Goal: Task Accomplishment & Management: Complete application form

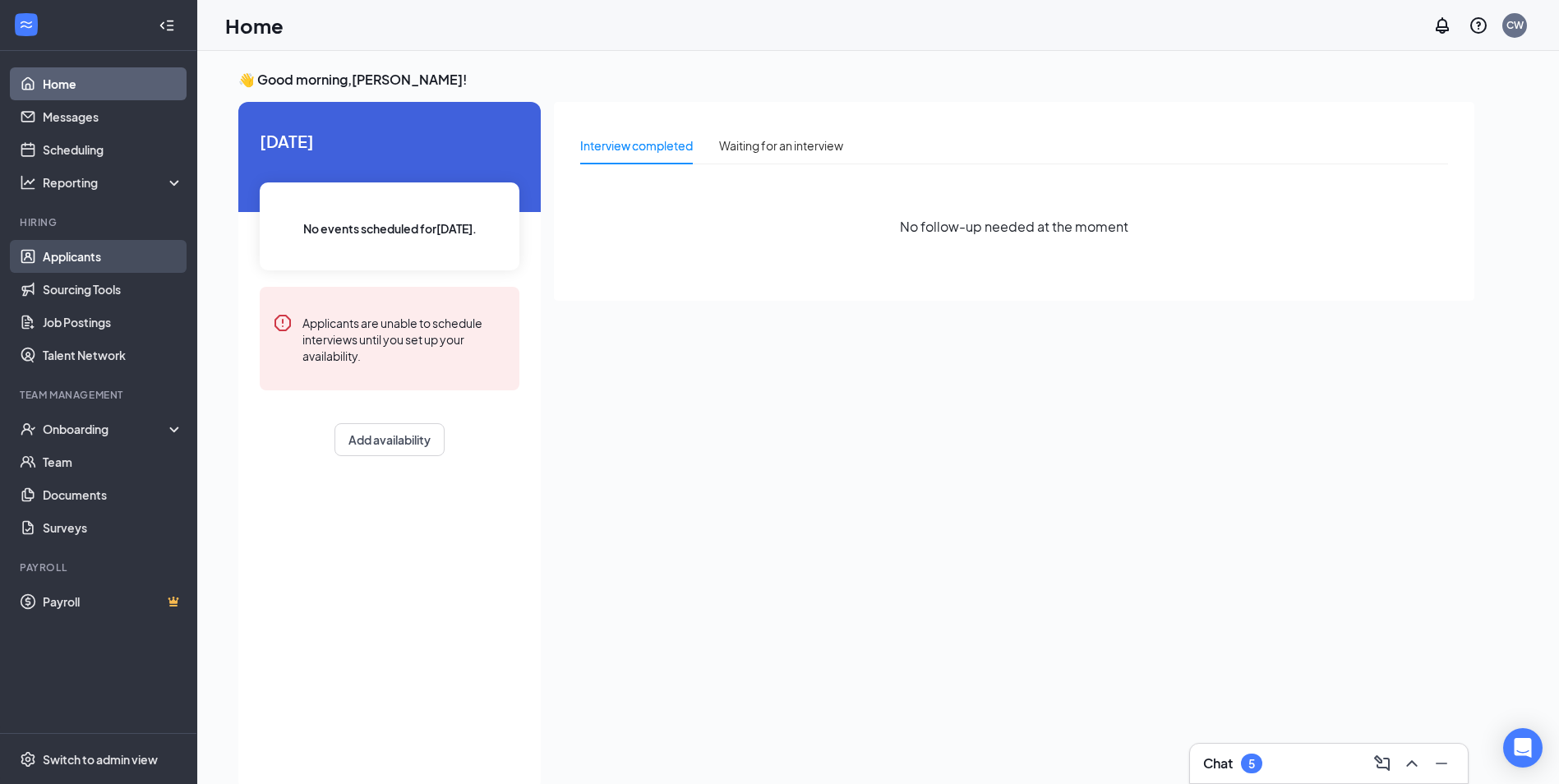
click at [109, 255] on link "Applicants" at bounding box center [114, 257] width 141 height 33
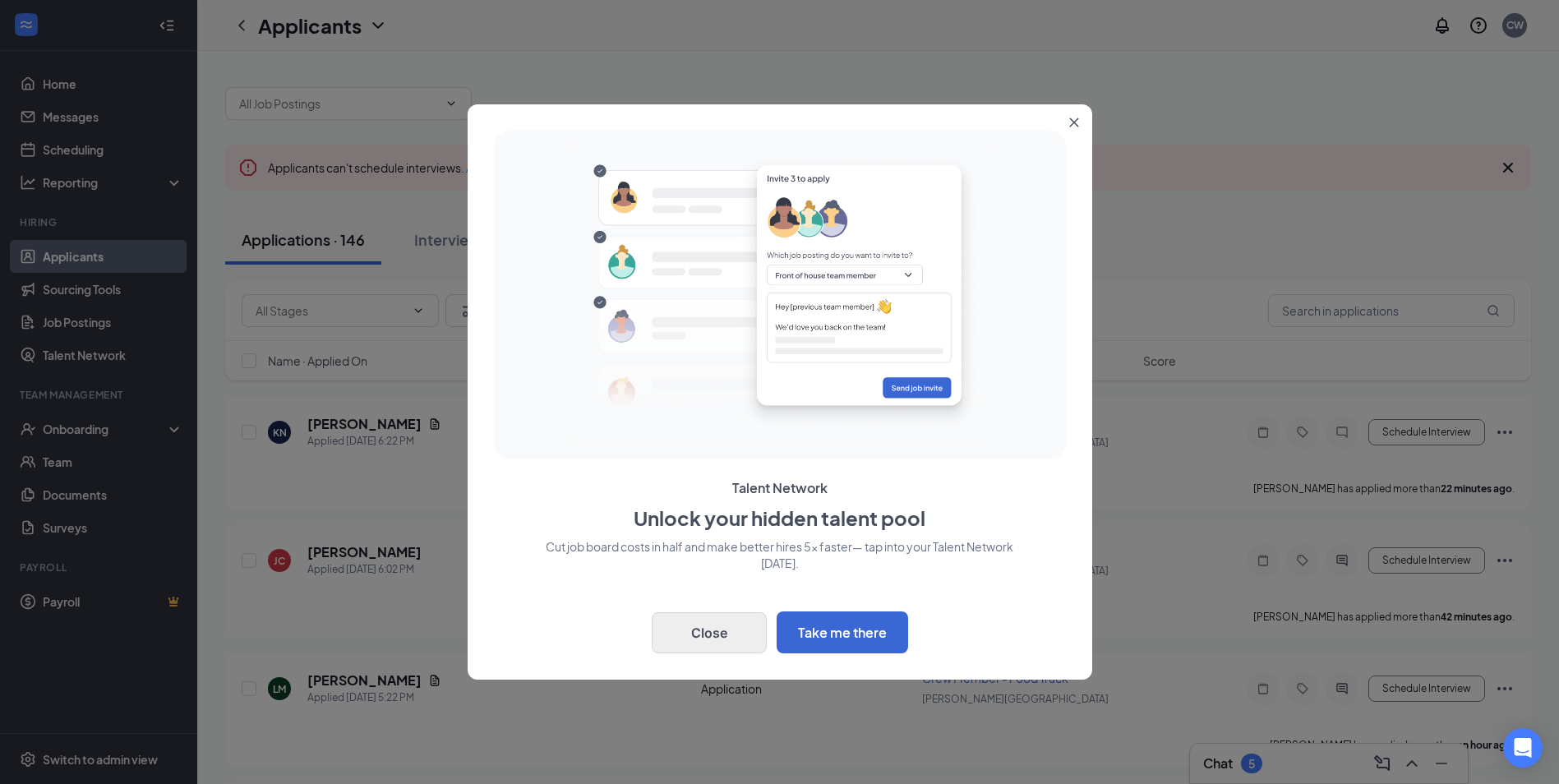
click at [716, 641] on button "Close" at bounding box center [709, 633] width 115 height 41
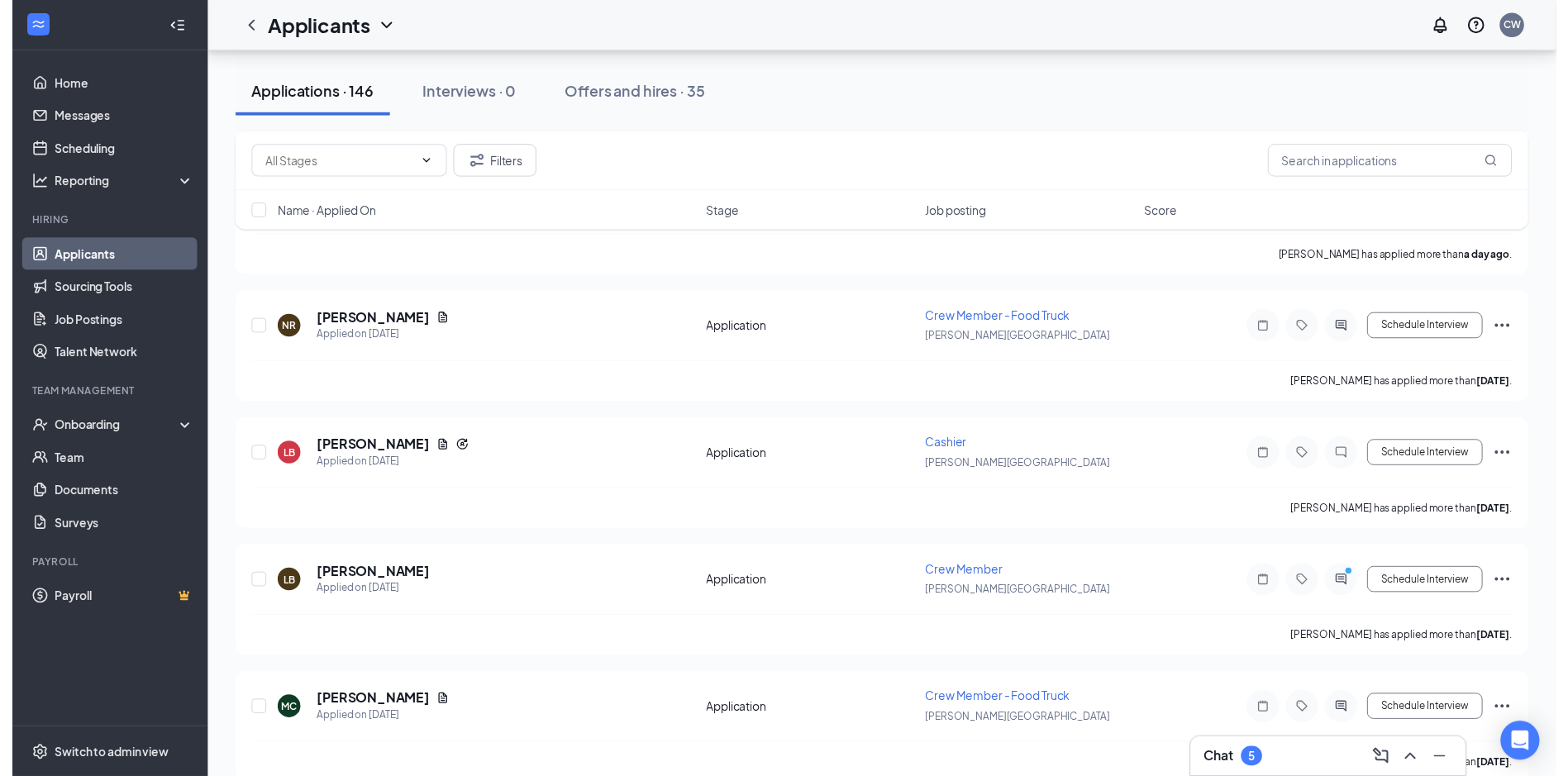
scroll to position [2245, 0]
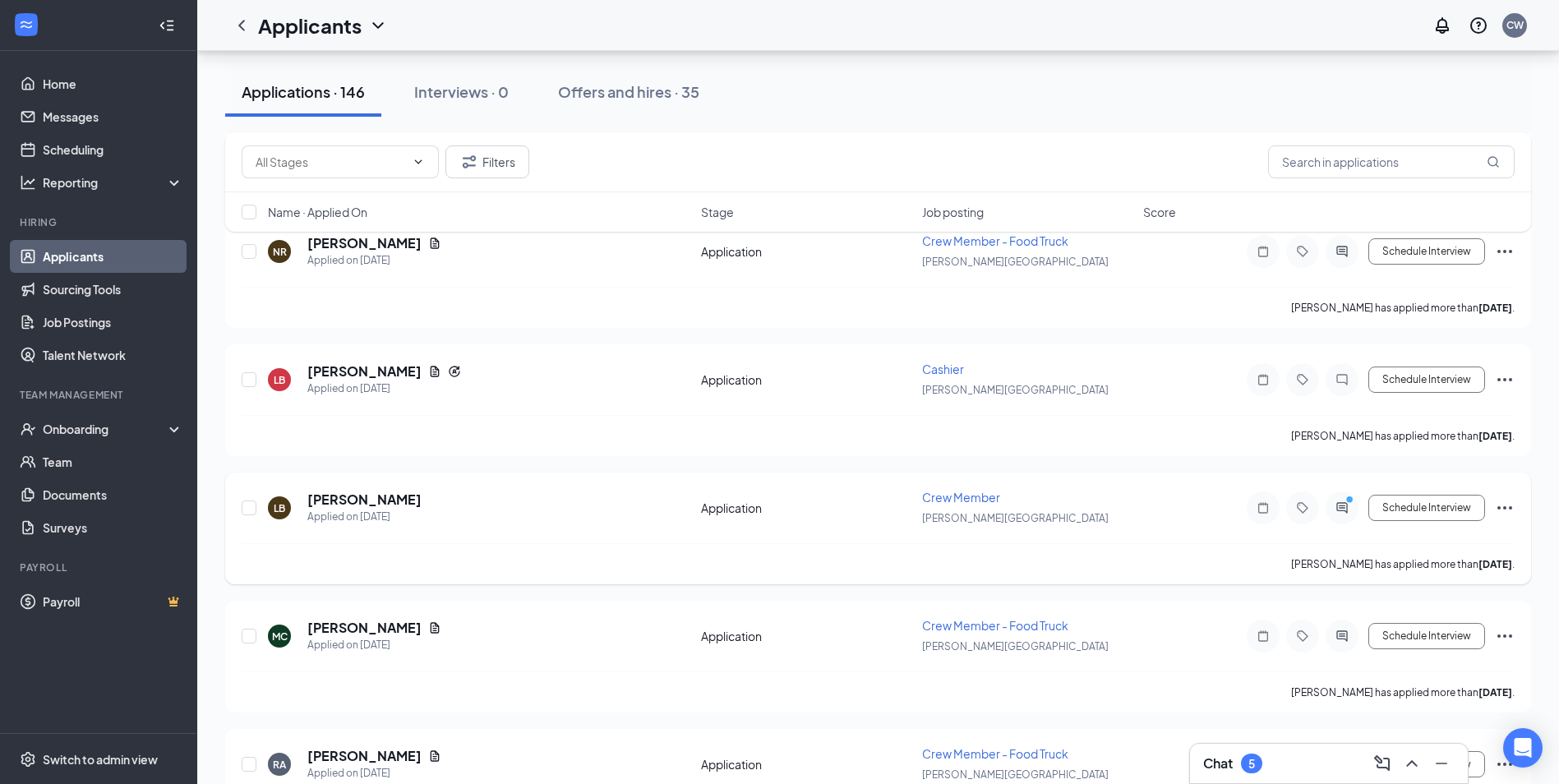
click at [403, 512] on div "LB [PERSON_NAME] Applied on [DATE]" at bounding box center [479, 508] width 424 height 35
click at [346, 508] on h5 "[PERSON_NAME]" at bounding box center [365, 500] width 114 height 18
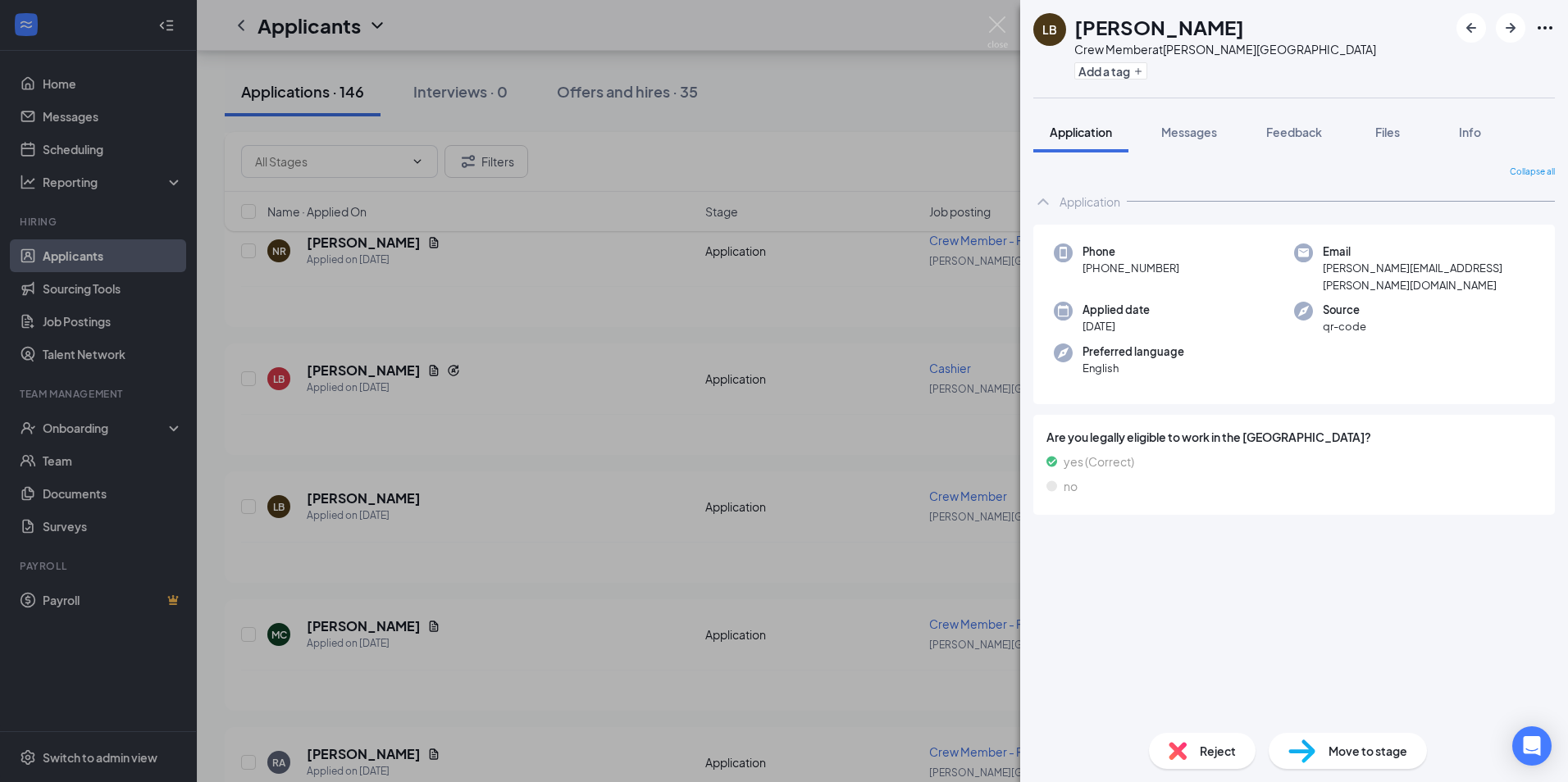
click at [1353, 751] on span "Move to stage" at bounding box center [1368, 751] width 79 height 18
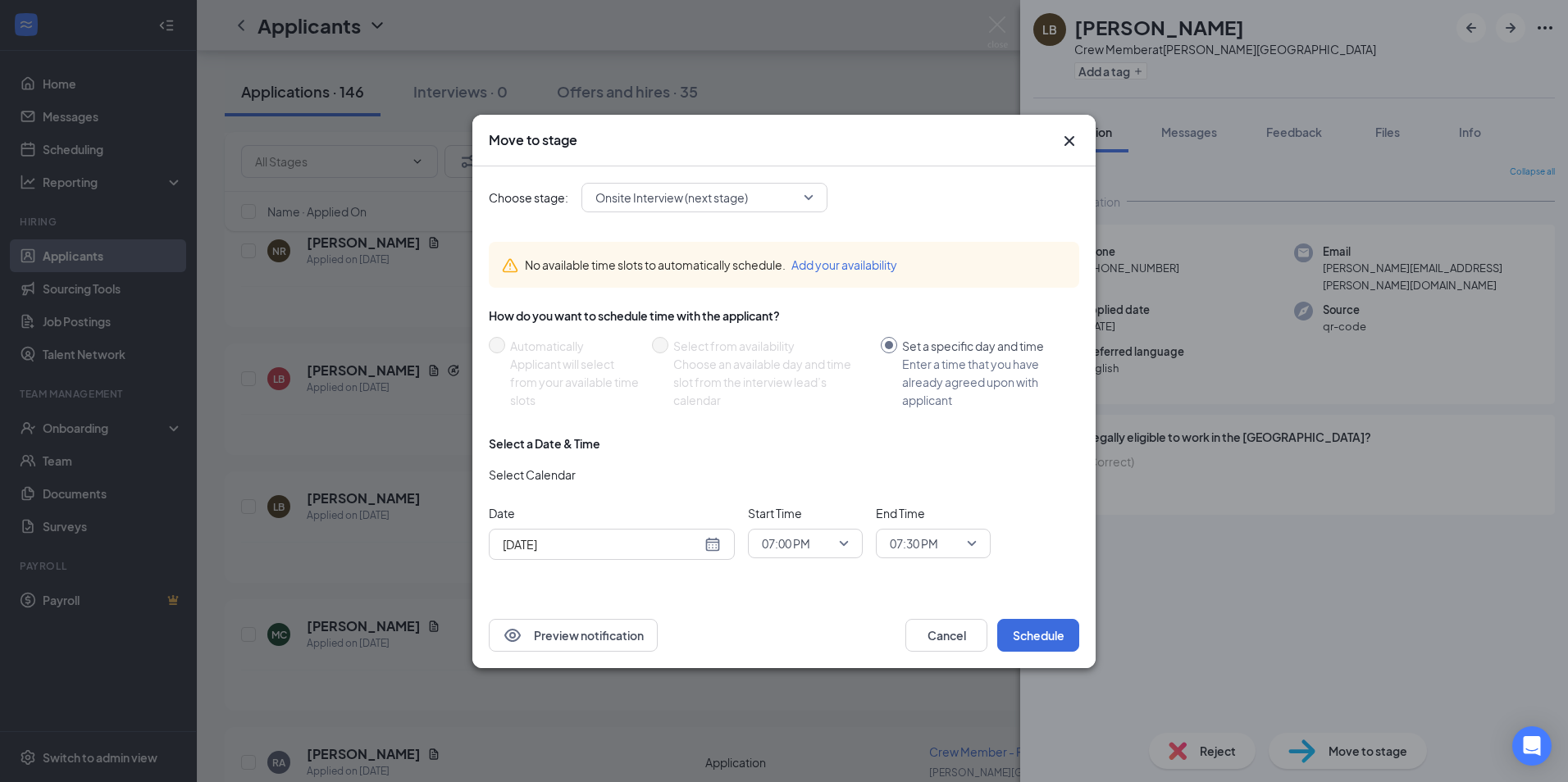
click at [794, 210] on input "search" at bounding box center [699, 198] width 215 height 28
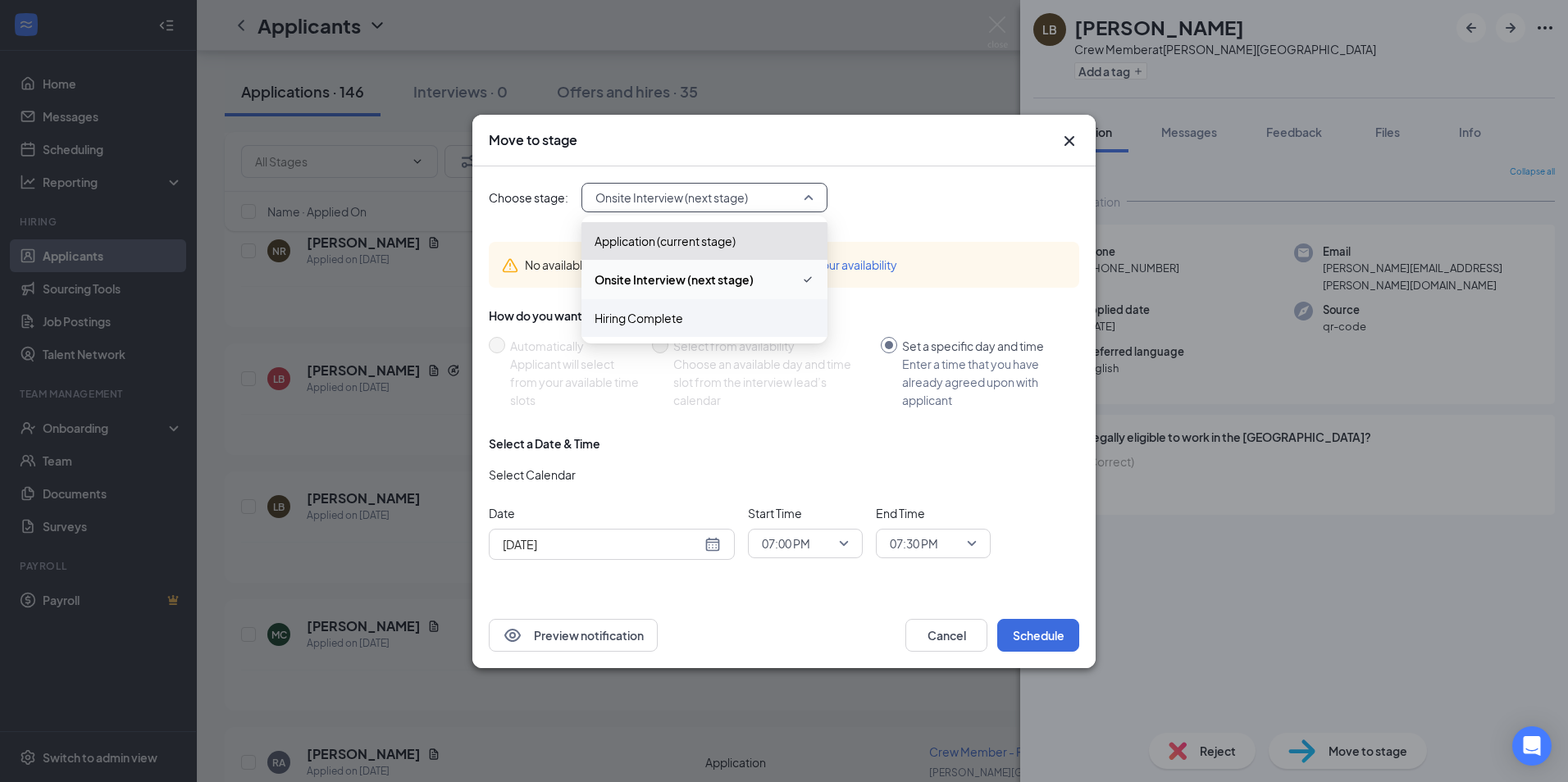
click at [723, 310] on span "Hiring Complete" at bounding box center [705, 318] width 220 height 18
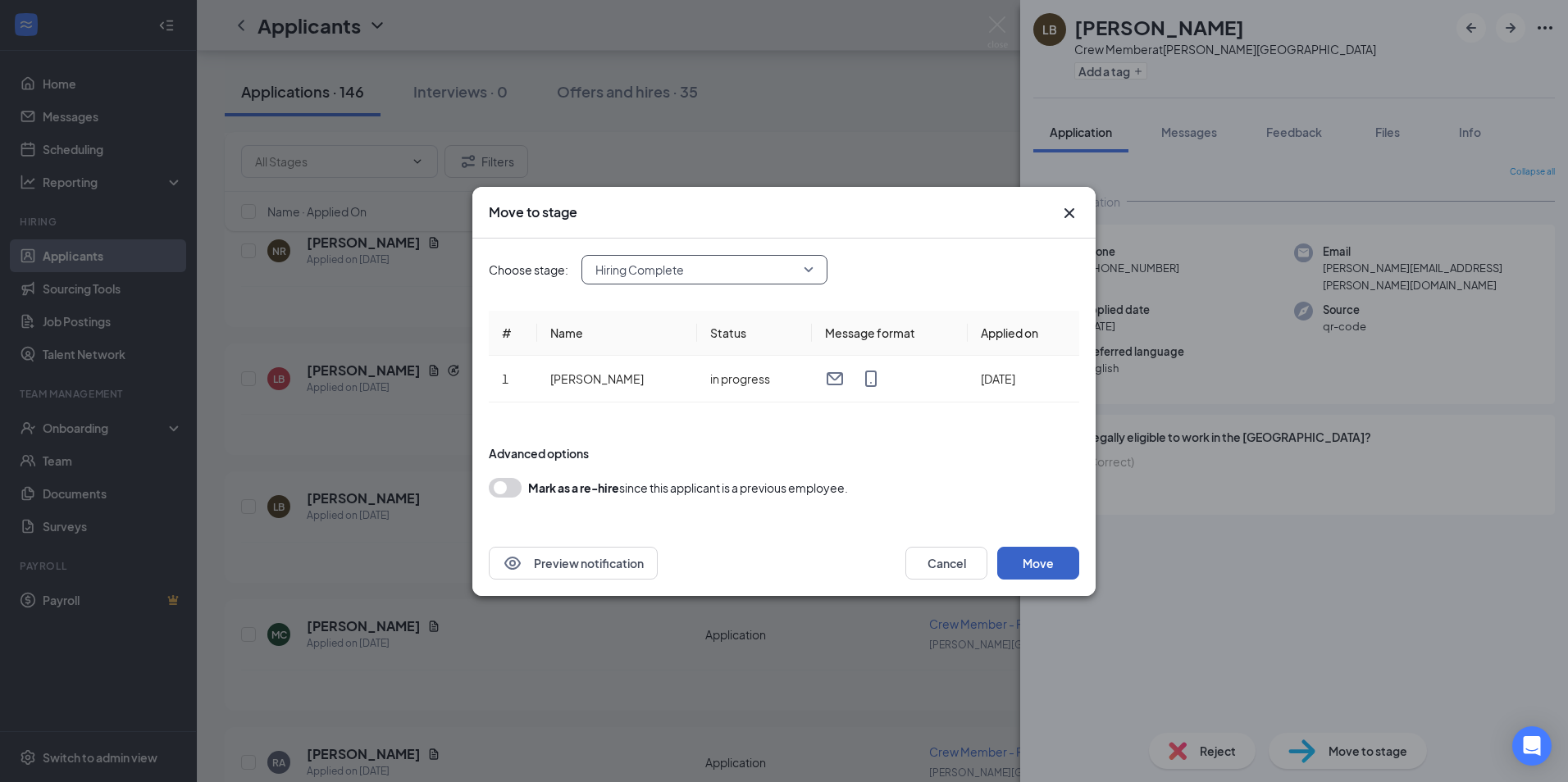
click at [1035, 566] on button "Move" at bounding box center [1038, 563] width 82 height 33
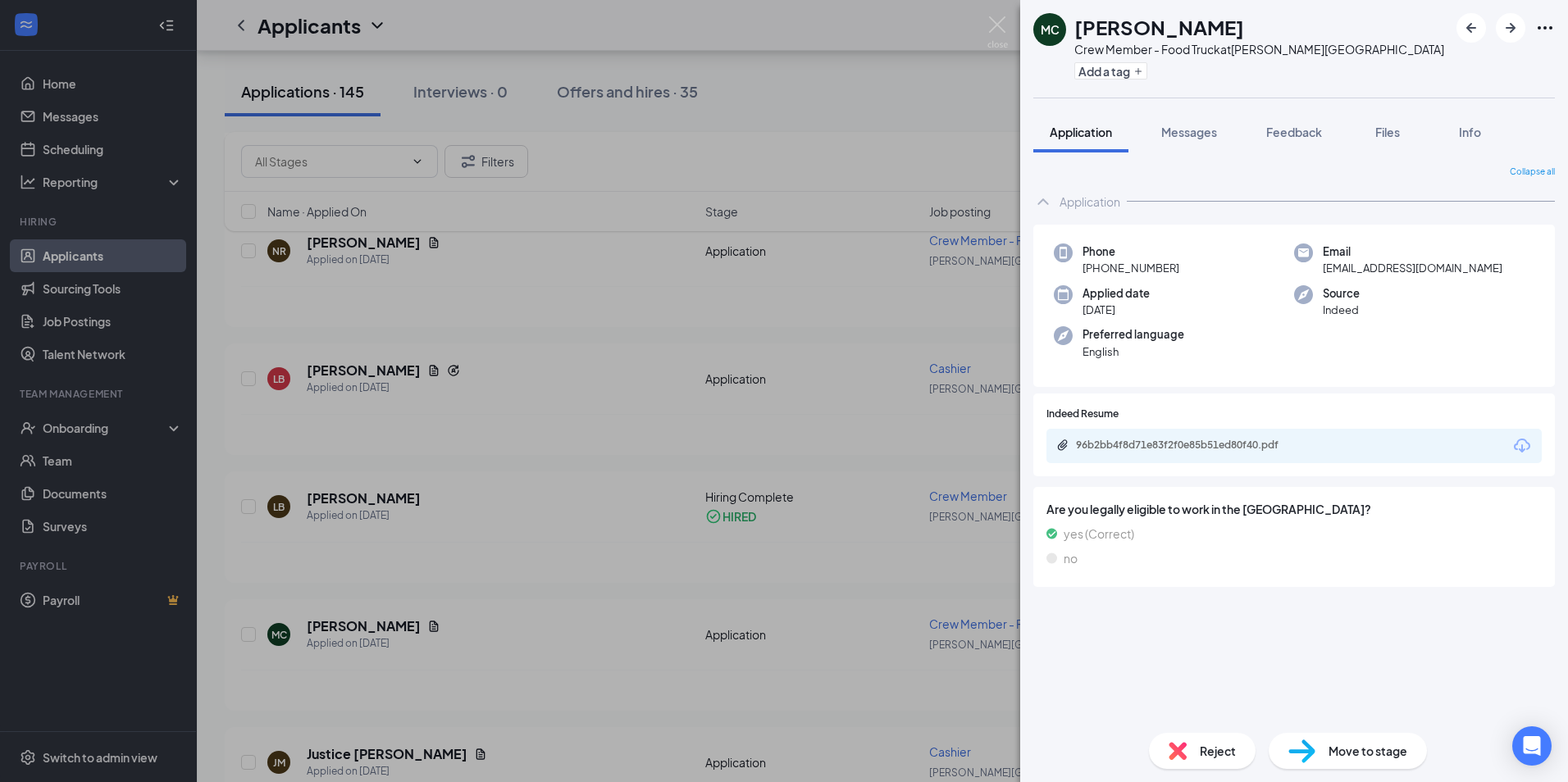
click at [114, 275] on div "MC [PERSON_NAME] Crew Member - Food Truck at [PERSON_NAME][GEOGRAPHIC_DATA] Rd …" at bounding box center [784, 391] width 1568 height 782
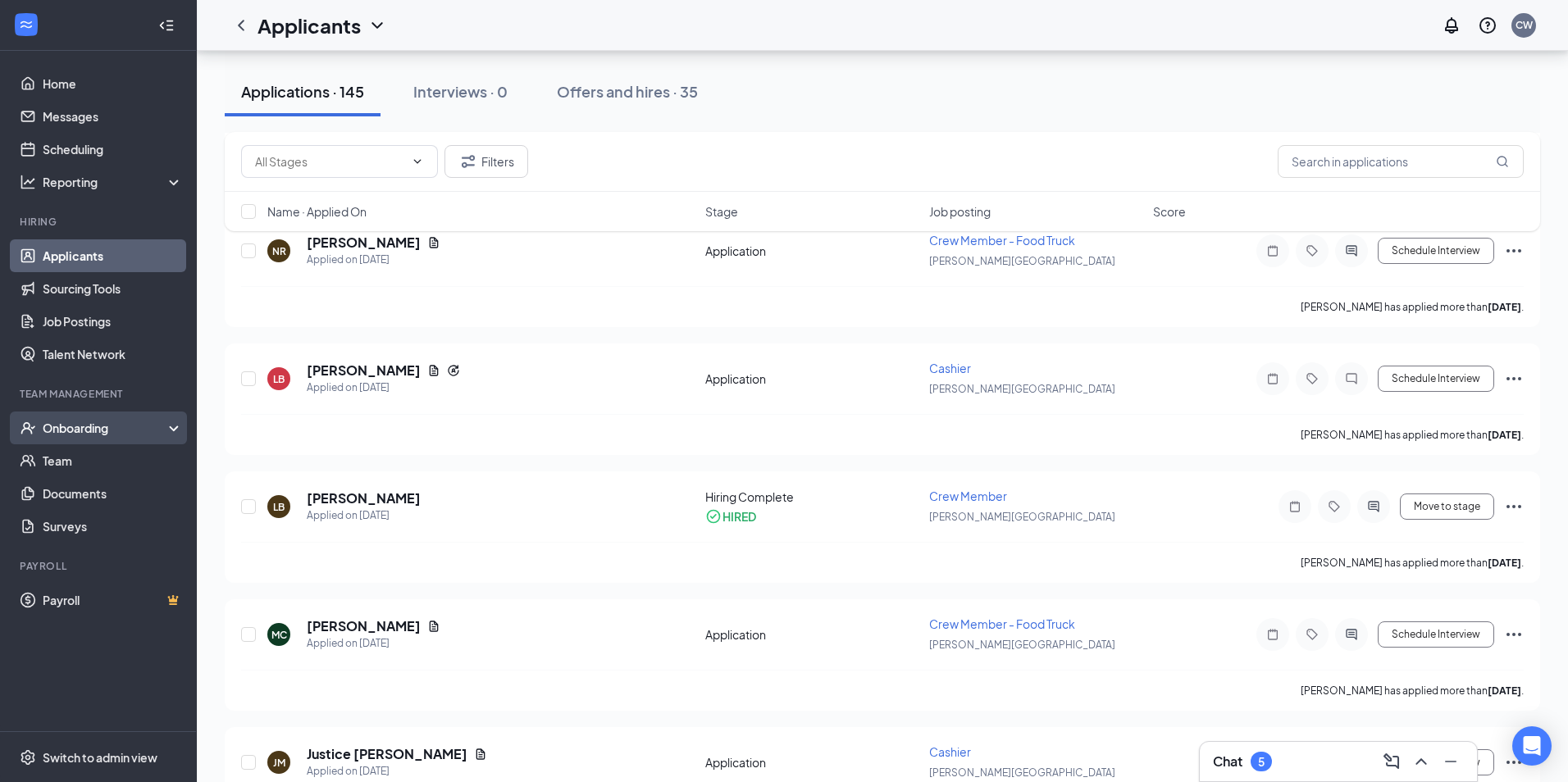
click at [95, 425] on div "Onboarding" at bounding box center [106, 428] width 127 height 17
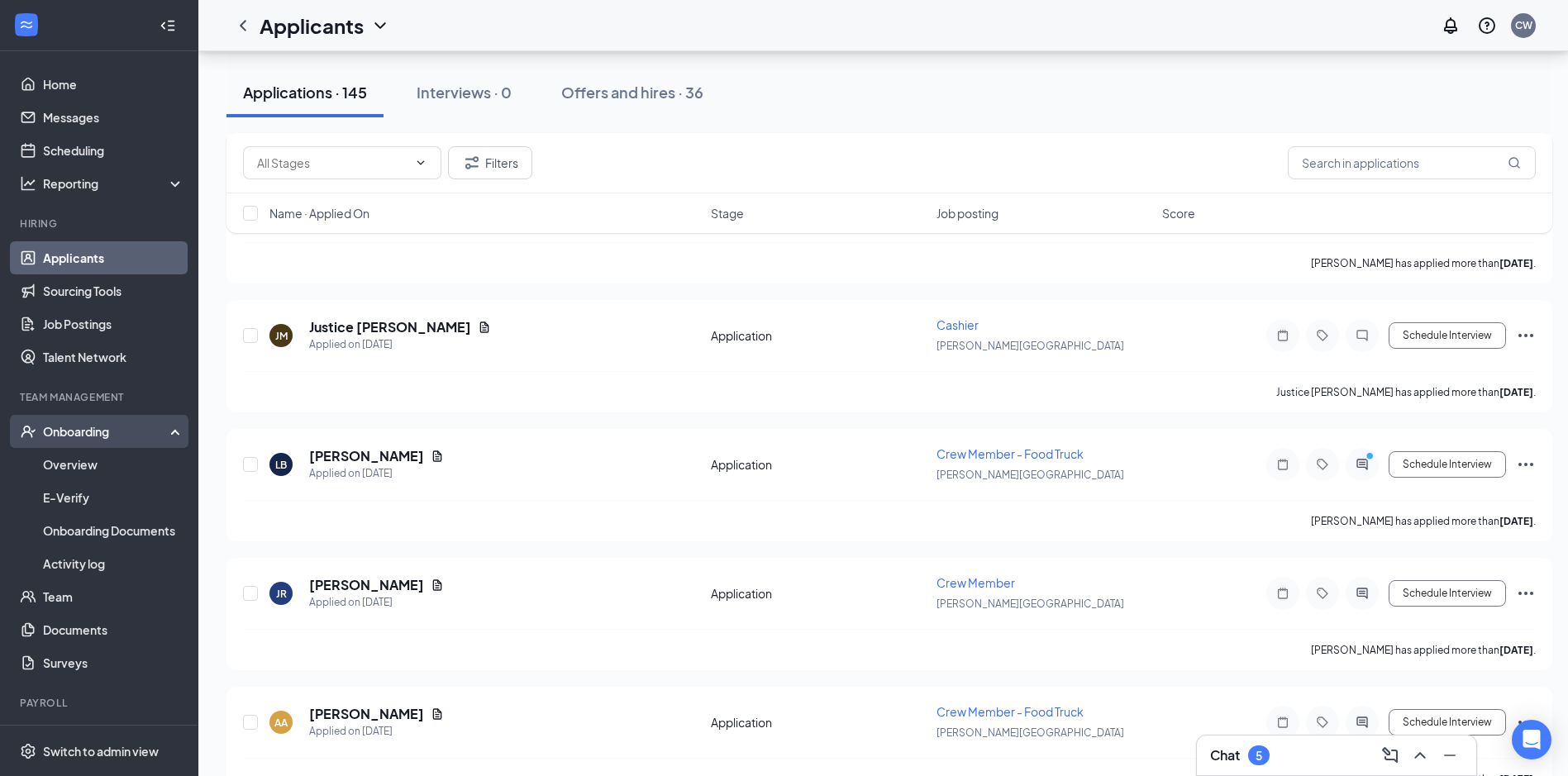
scroll to position [2677, 0]
click at [142, 435] on div "Onboarding" at bounding box center [107, 432] width 128 height 17
click at [122, 433] on div "Onboarding" at bounding box center [107, 432] width 128 height 17
click at [113, 470] on link "Overview" at bounding box center [114, 464] width 142 height 33
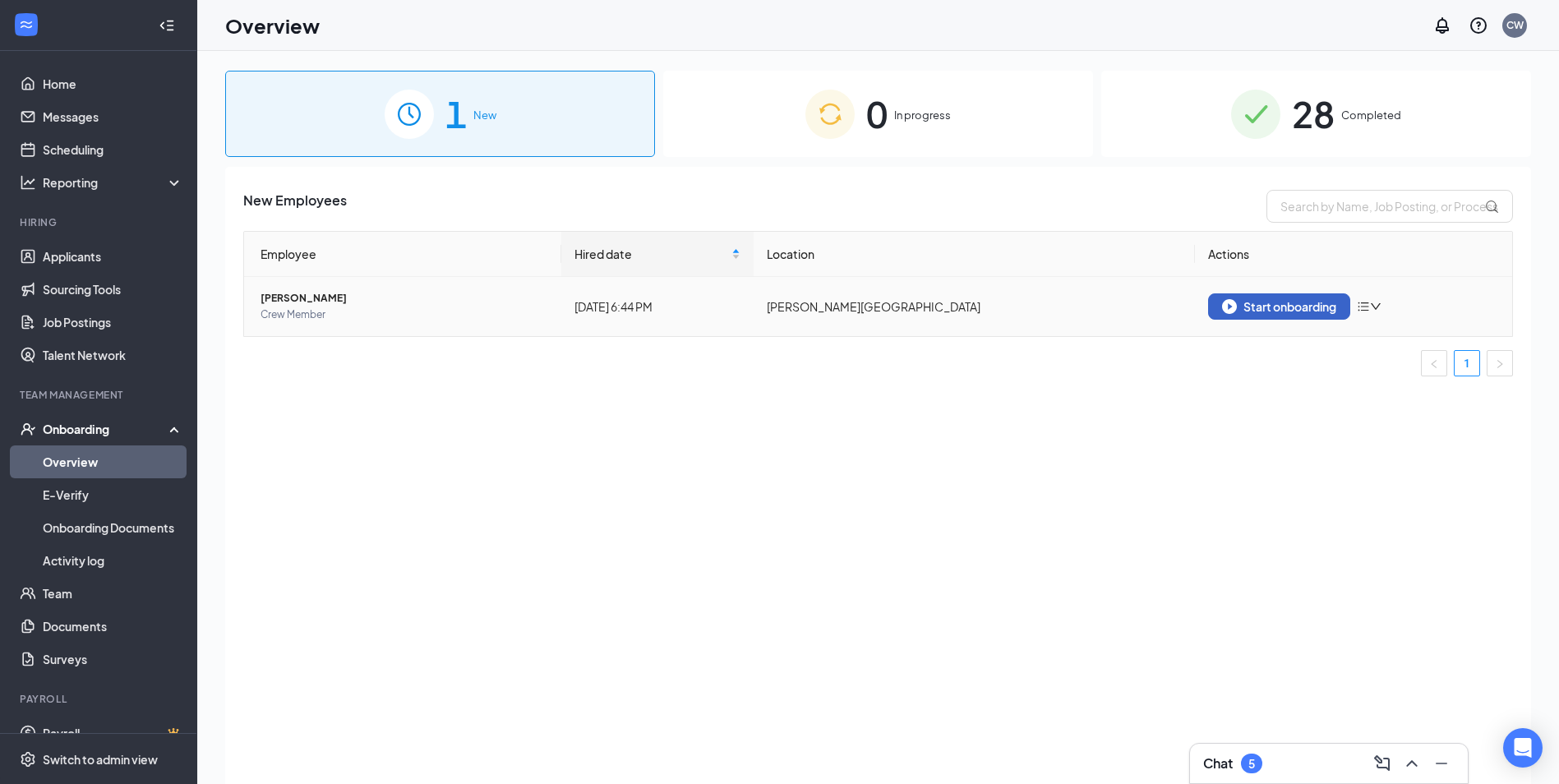
click at [1269, 305] on div "Start onboarding" at bounding box center [1280, 307] width 114 height 15
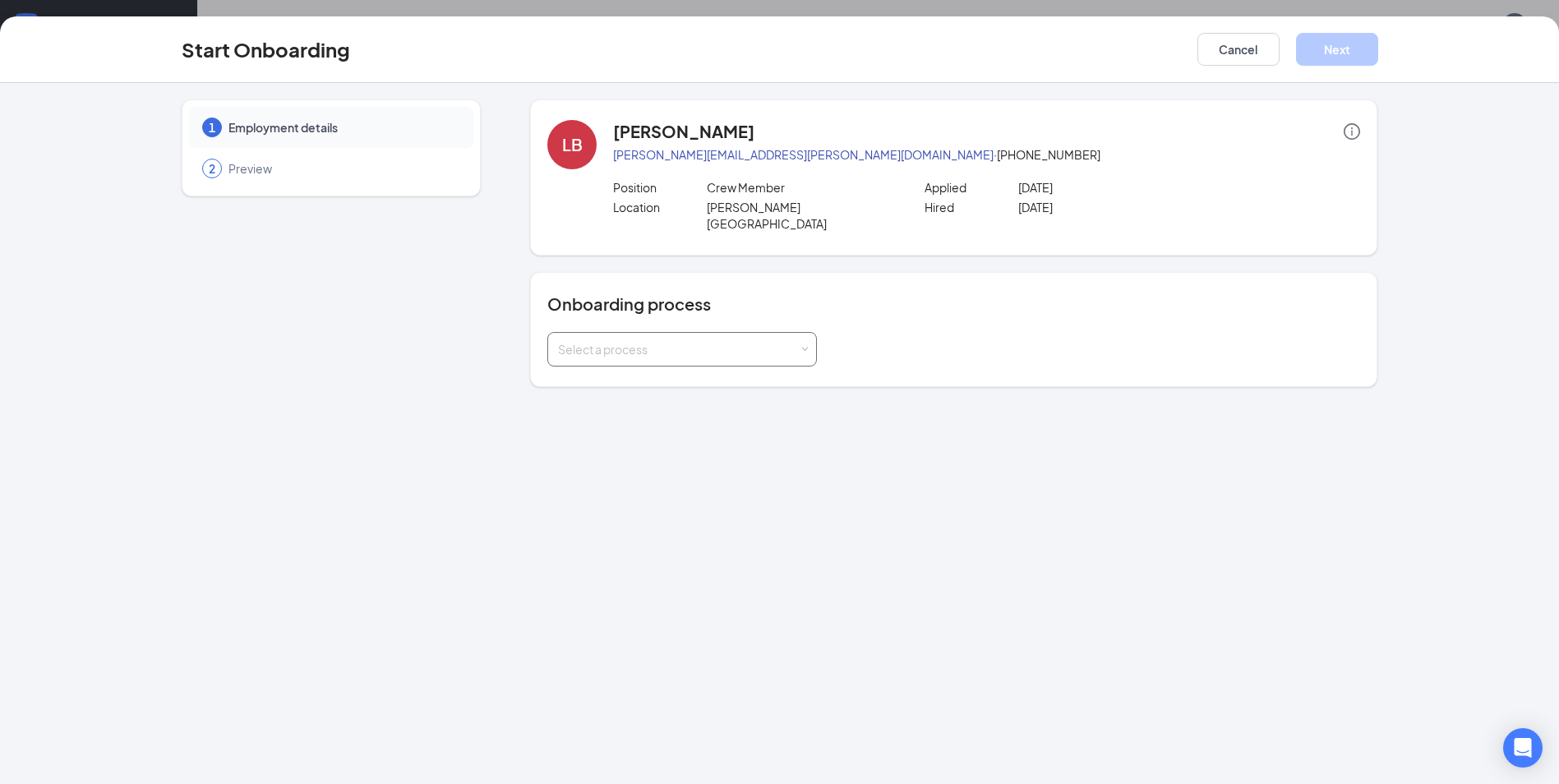
click at [805, 346] on span at bounding box center [805, 349] width 7 height 7
click at [755, 375] on li "Crew Onboarding" at bounding box center [681, 368] width 269 height 30
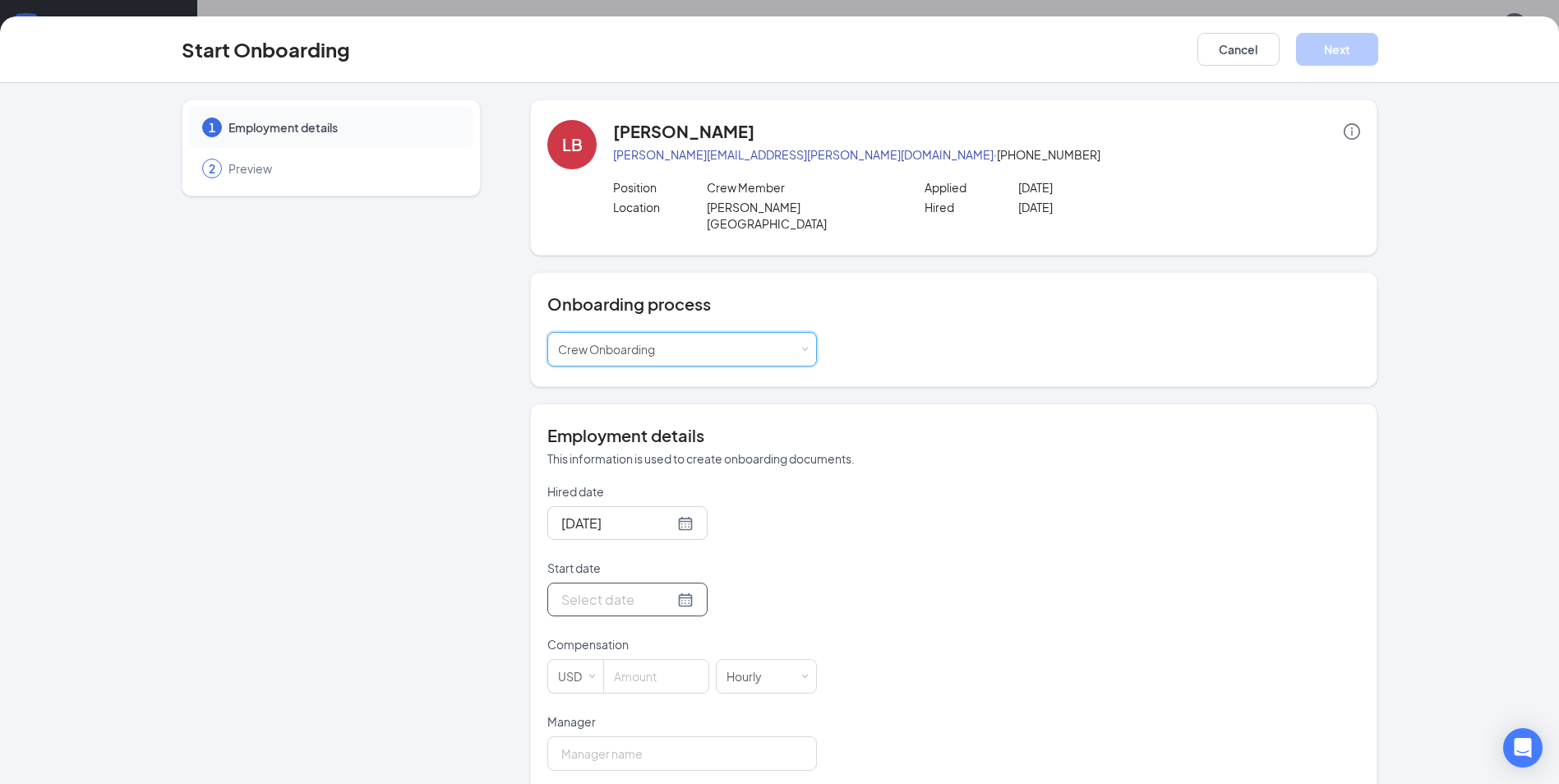
click at [632, 589] on input "Start date" at bounding box center [617, 599] width 113 height 21
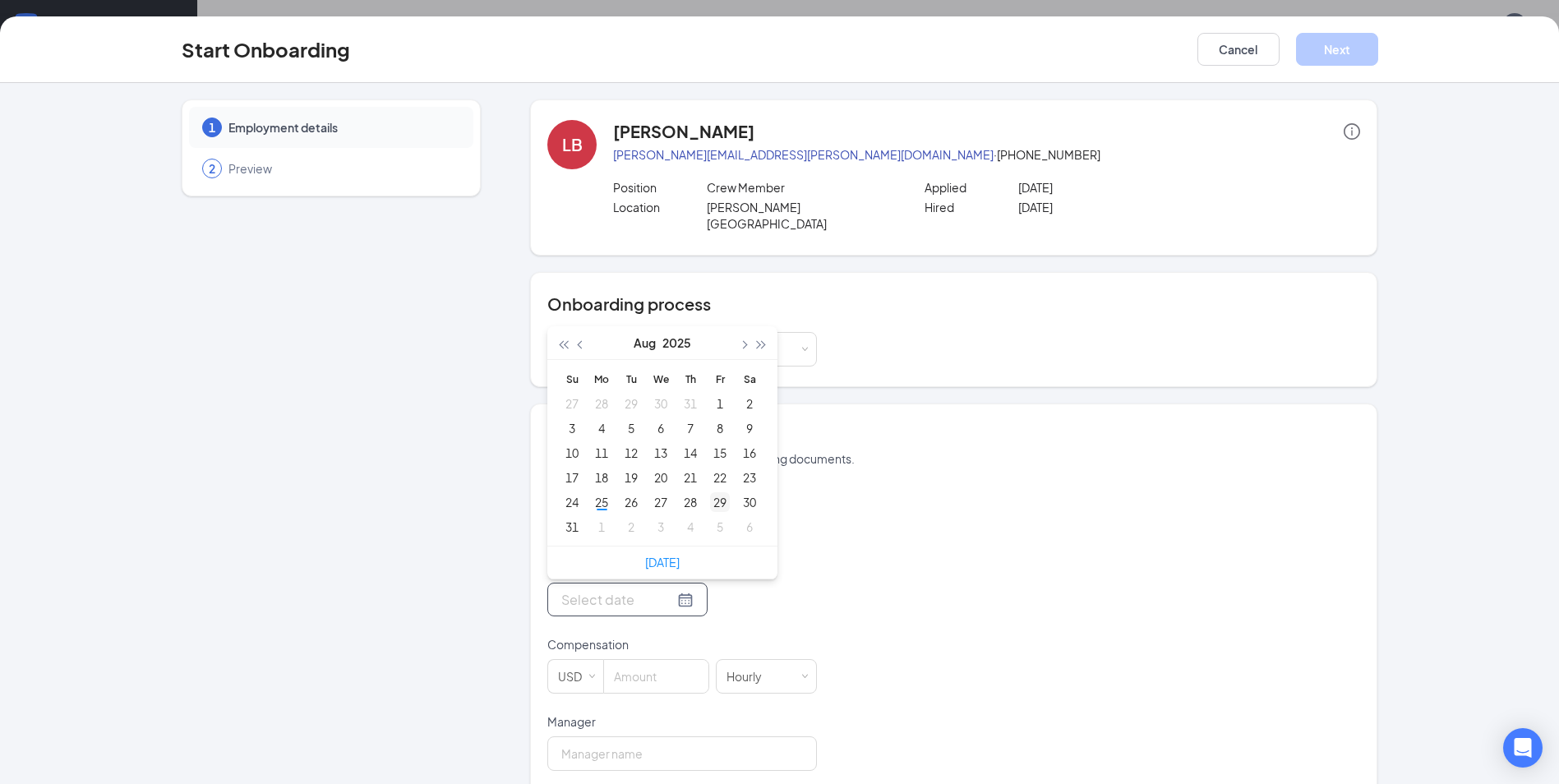
click at [714, 492] on div "29" at bounding box center [720, 502] width 20 height 20
type input "[DATE]"
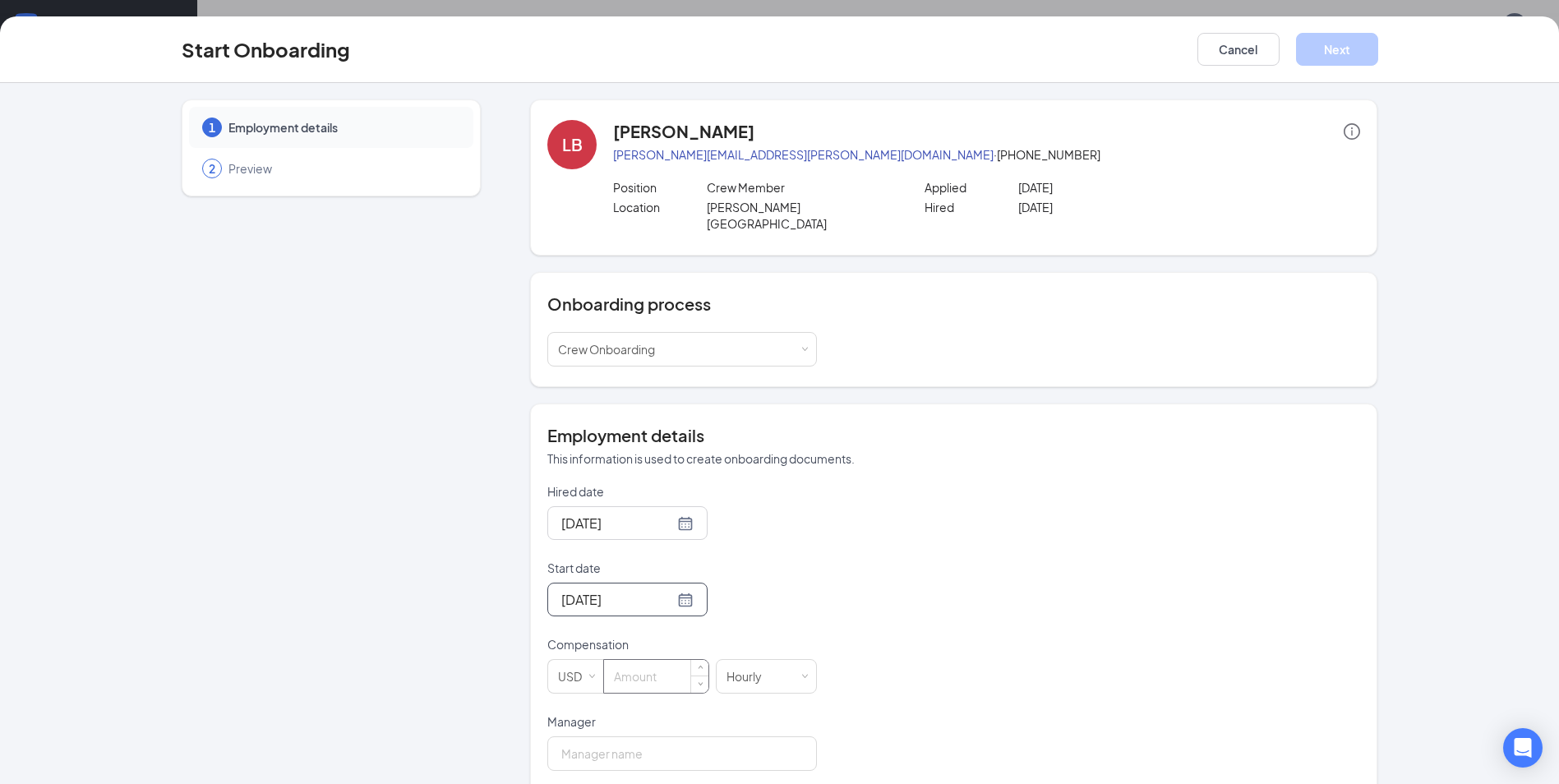
click at [666, 660] on input at bounding box center [656, 676] width 104 height 33
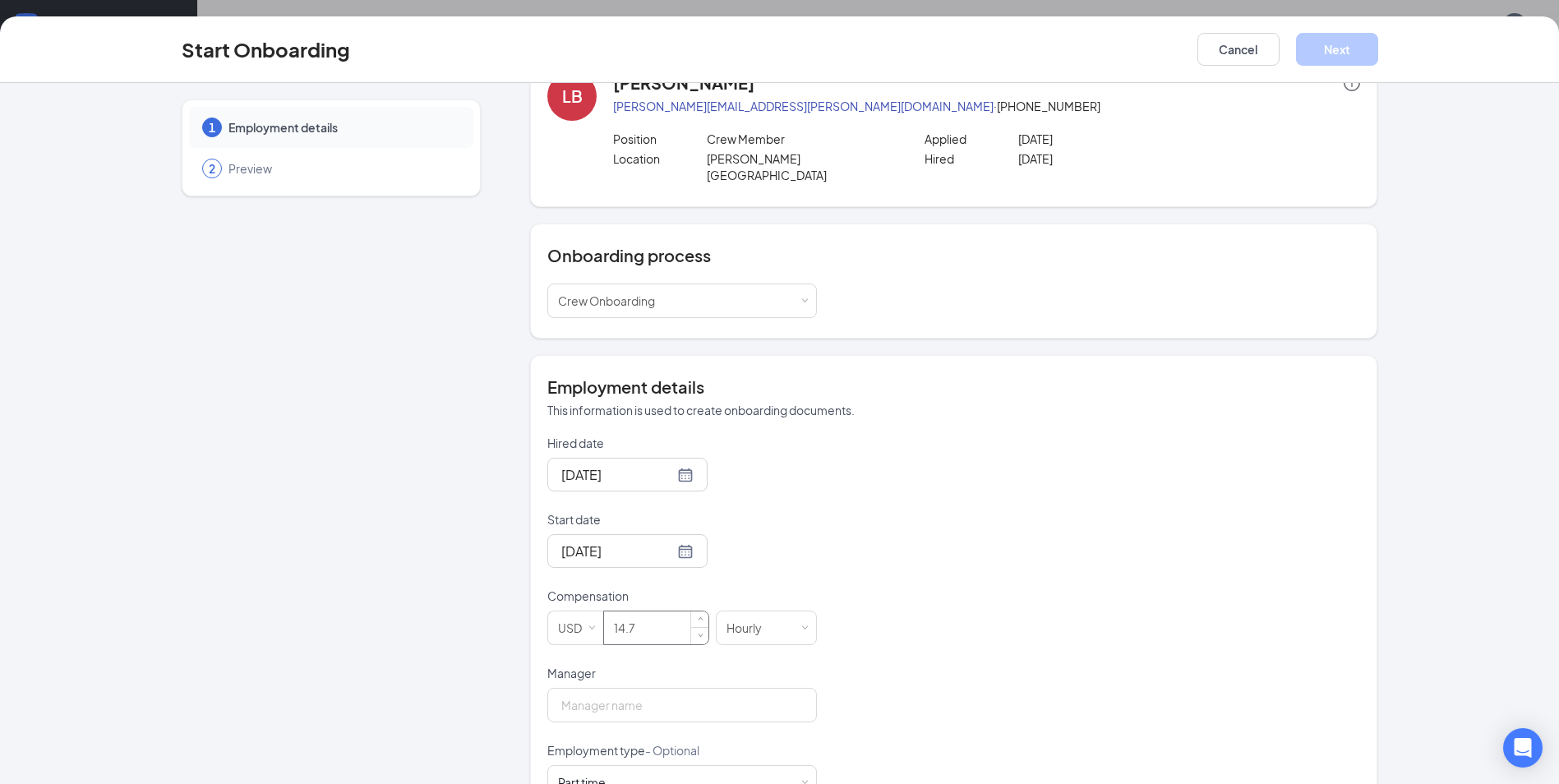
scroll to position [62, 0]
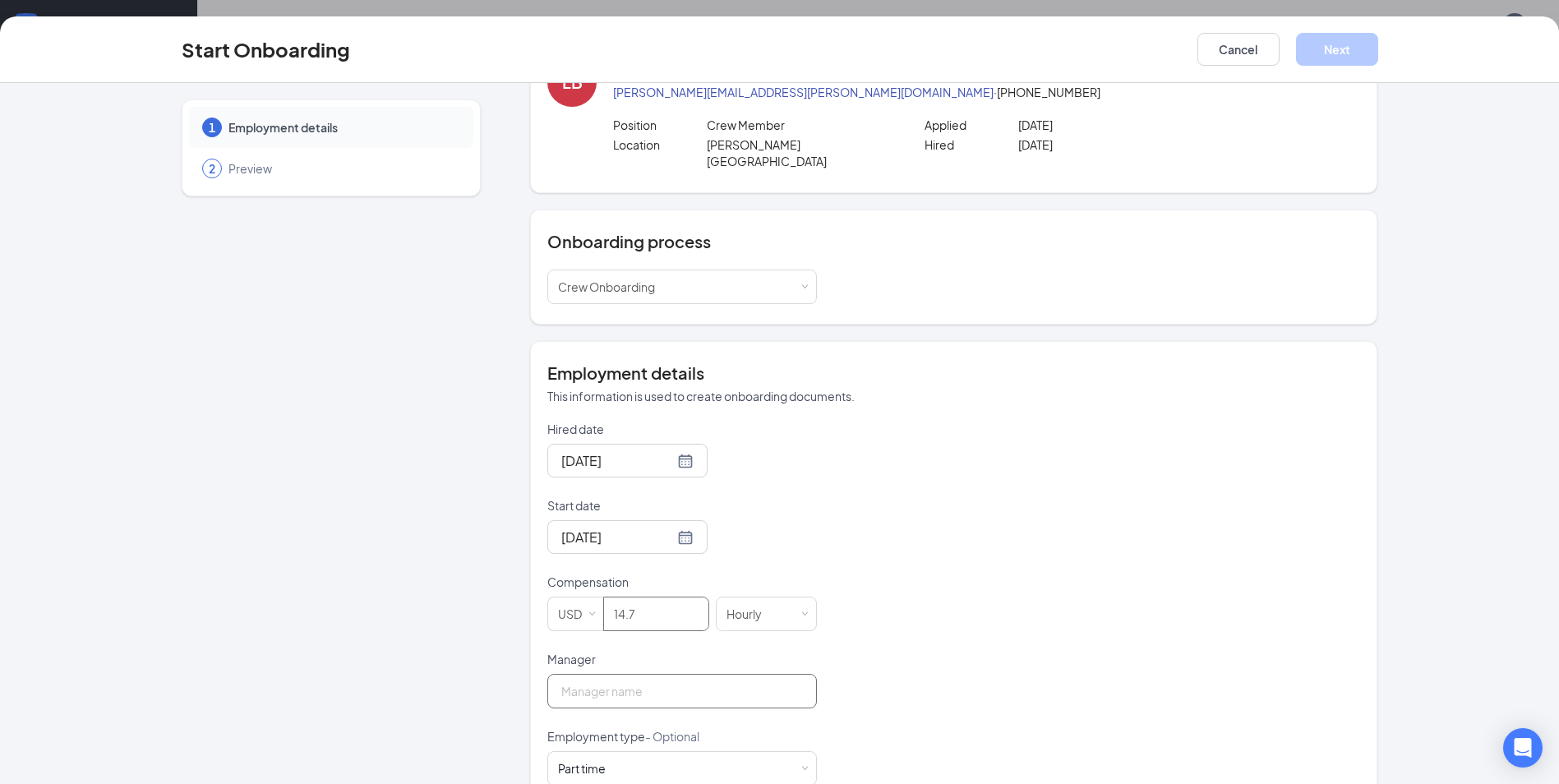
type input "14.7"
click at [744, 676] on input "Manager" at bounding box center [681, 691] width 269 height 35
type input "[PERSON_NAME]"
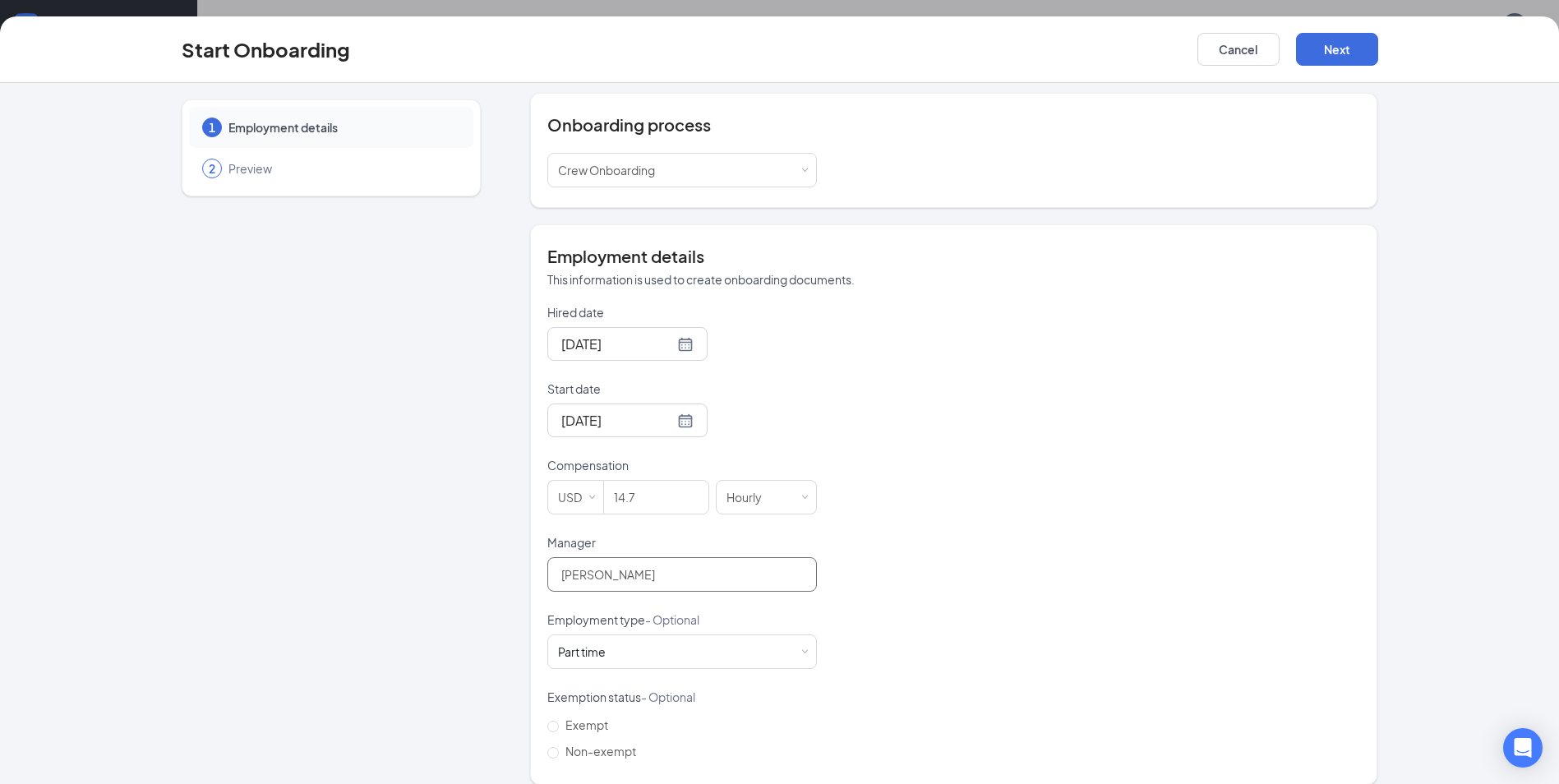
scroll to position [180, 0]
click at [547, 746] on input "Non-exempt" at bounding box center [553, 752] width 12 height 12
radio input "true"
click at [1337, 60] on button "Next" at bounding box center [1337, 50] width 82 height 33
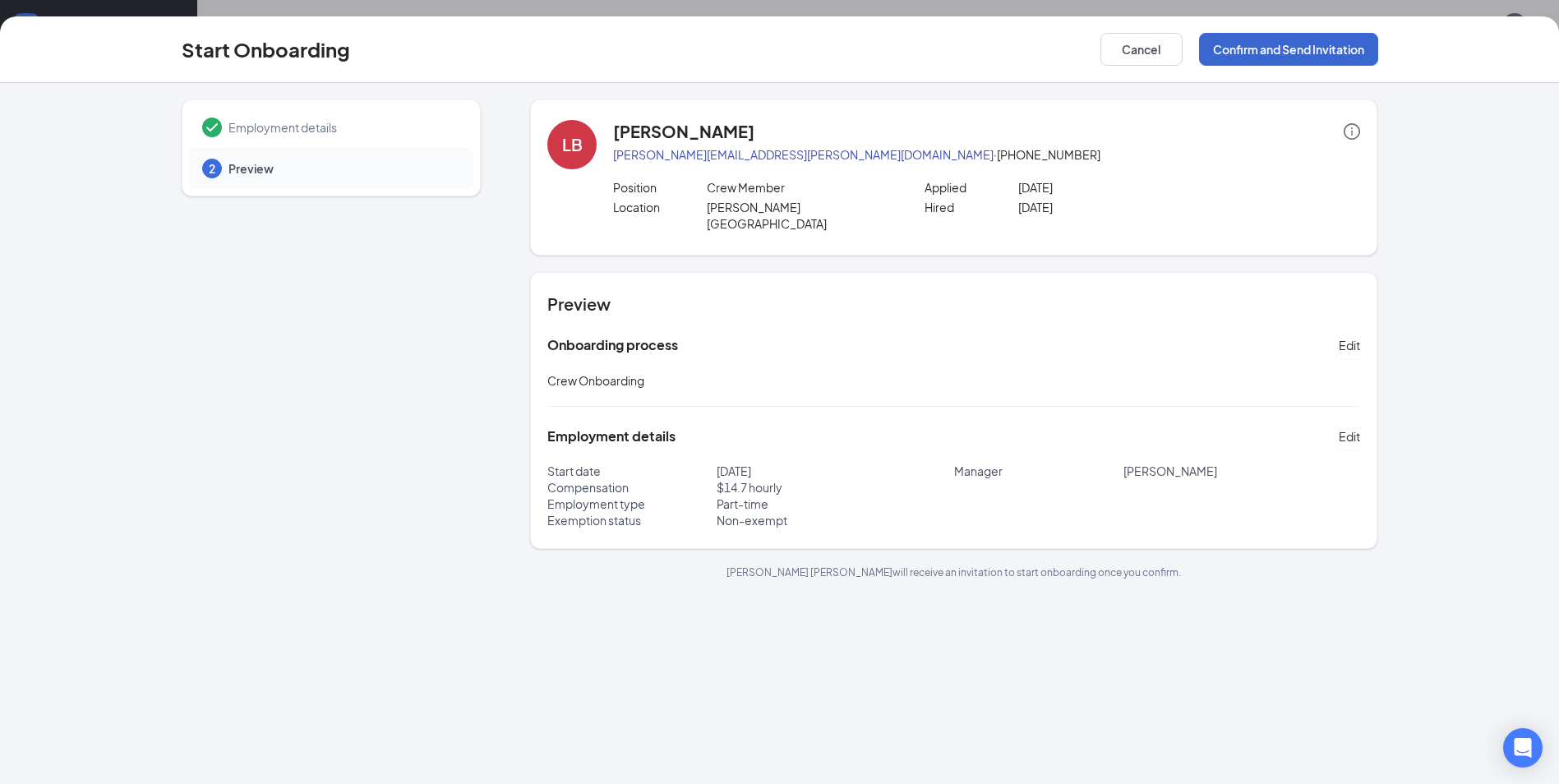
scroll to position [0, 0]
click at [1299, 50] on button "Confirm and Send Invitation" at bounding box center [1289, 50] width 179 height 33
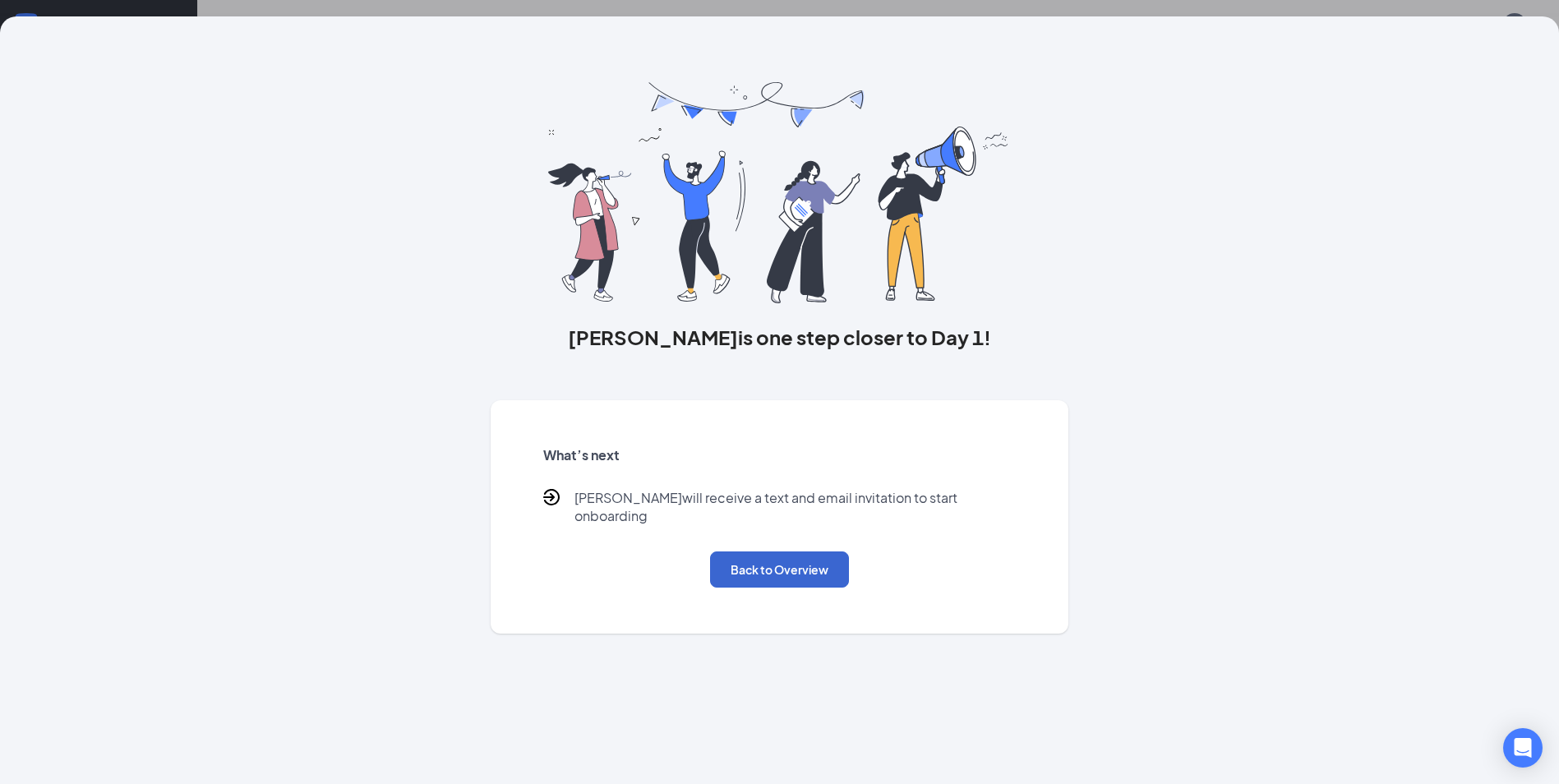
click at [801, 551] on button "Back to Overview" at bounding box center [780, 569] width 139 height 36
